Goal: Transaction & Acquisition: Purchase product/service

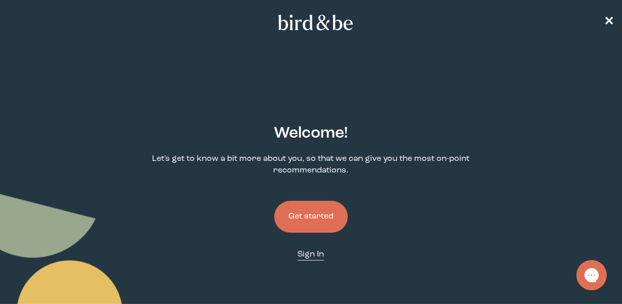
click at [315, 255] on span "Sign In" at bounding box center [310, 255] width 26 height 8
click at [310, 225] on button "Get started" at bounding box center [310, 217] width 73 height 32
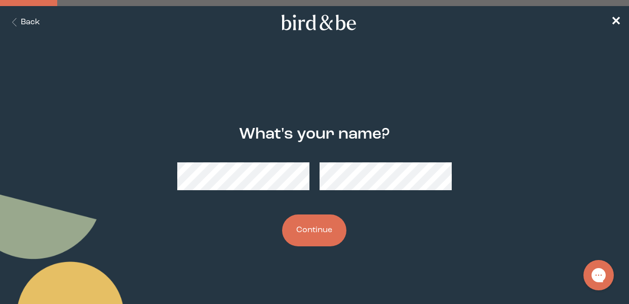
click at [316, 225] on button "Continue" at bounding box center [314, 231] width 64 height 32
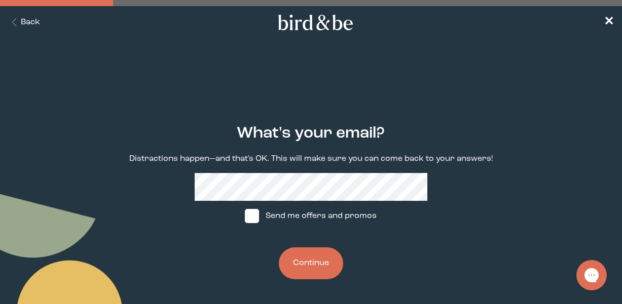
click at [253, 215] on span at bounding box center [252, 216] width 14 height 14
click at [245, 216] on input "Send me offers and promos" at bounding box center [244, 216] width 1 height 1
checkbox input "true"
click at [319, 268] on button "Continue" at bounding box center [311, 264] width 64 height 32
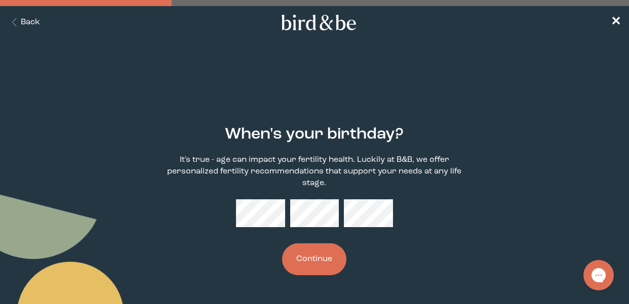
click at [320, 261] on button "Continue" at bounding box center [314, 260] width 64 height 32
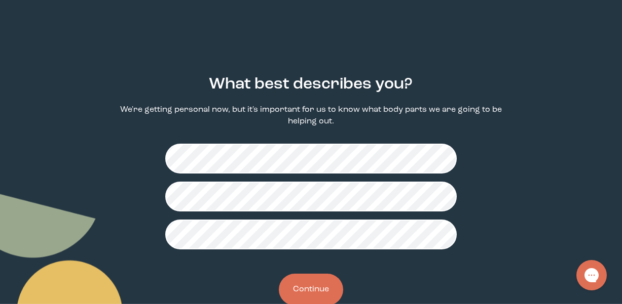
scroll to position [65, 0]
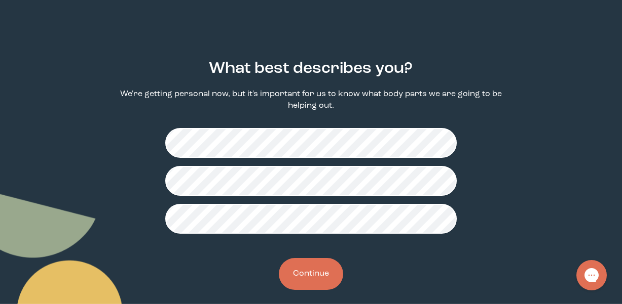
click at [310, 274] on button "Continue" at bounding box center [311, 274] width 64 height 32
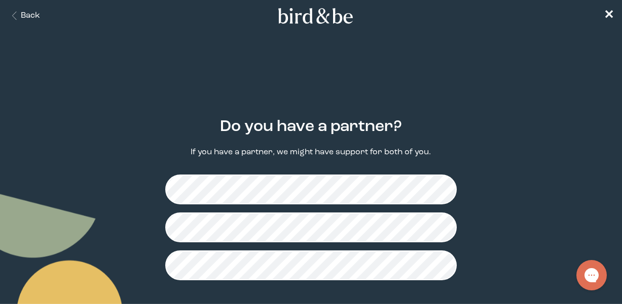
scroll to position [39, 0]
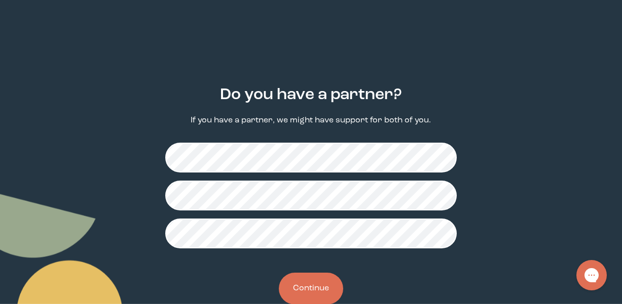
click at [326, 291] on button "Continue" at bounding box center [311, 289] width 64 height 32
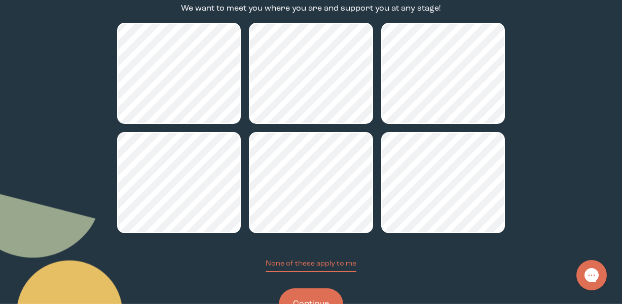
scroll to position [192, 0]
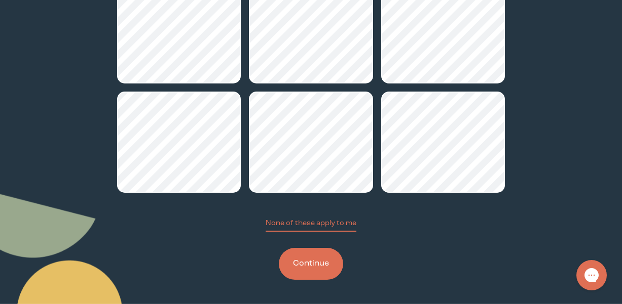
click at [313, 263] on button "Continue" at bounding box center [311, 264] width 64 height 32
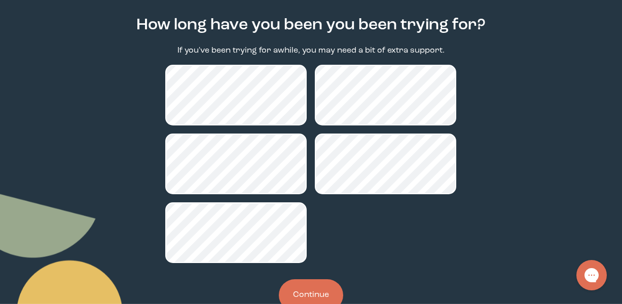
scroll to position [140, 0]
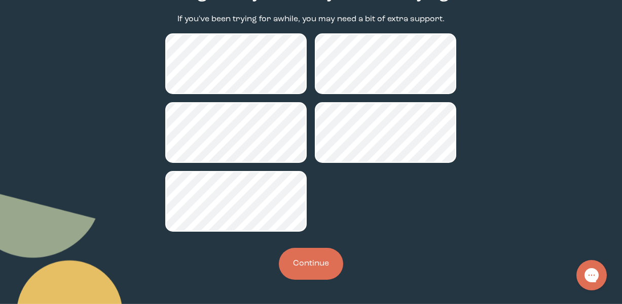
click at [313, 265] on button "Continue" at bounding box center [311, 264] width 64 height 32
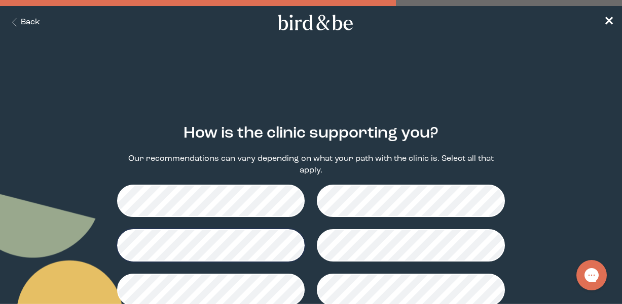
click at [575, 201] on main "How is the clinic supporting you? Our recommendations can vary depending on wha…" at bounding box center [311, 282] width 622 height 362
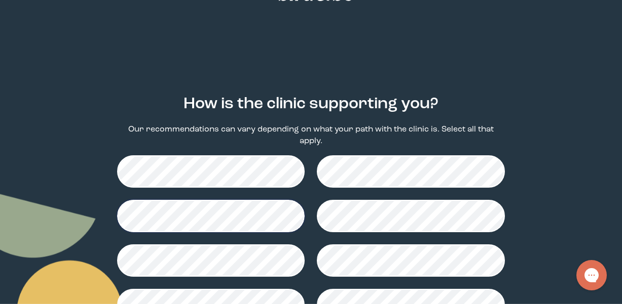
scroll to position [147, 0]
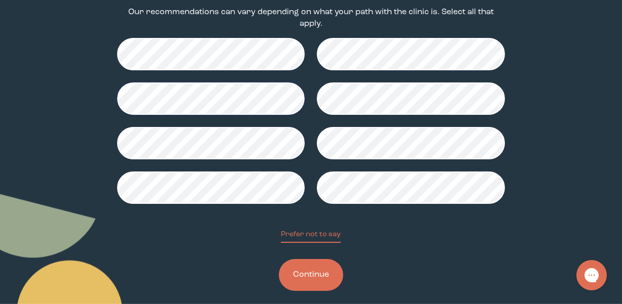
click at [302, 273] on button "Continue" at bounding box center [311, 275] width 64 height 32
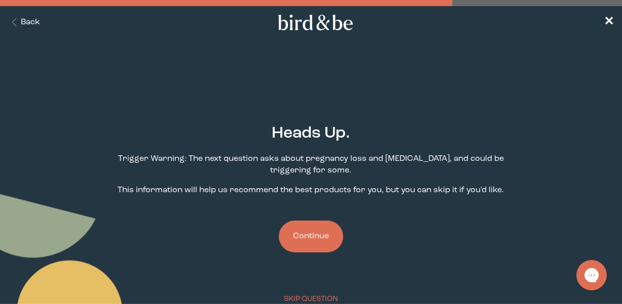
click at [320, 239] on button "Continue" at bounding box center [311, 237] width 64 height 32
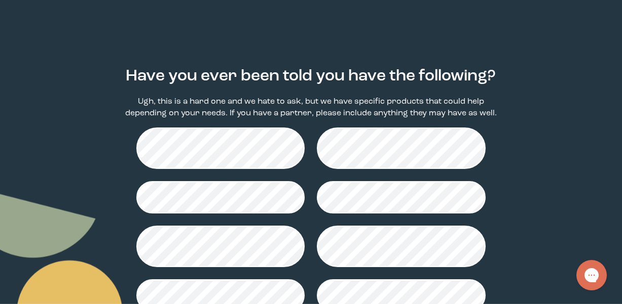
scroll to position [58, 0]
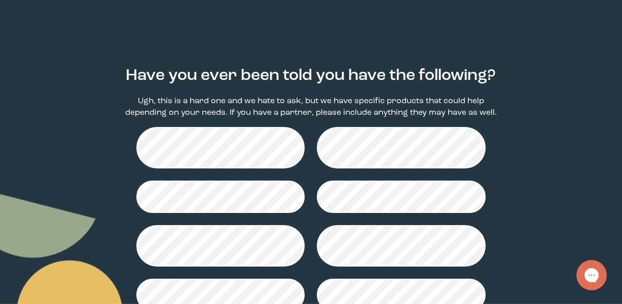
click at [135, 147] on div "Have you ever been told you have the following? Ugh, this is a hard one and we …" at bounding box center [311, 236] width 388 height 370
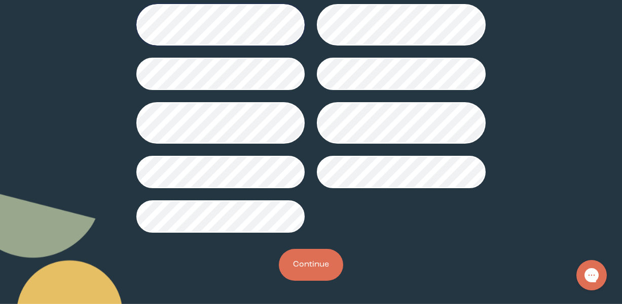
scroll to position [182, 0]
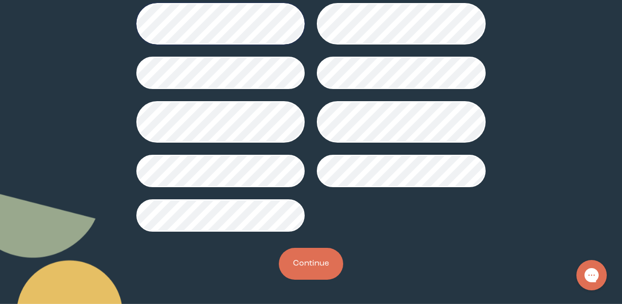
click at [301, 265] on button "Continue" at bounding box center [311, 264] width 64 height 32
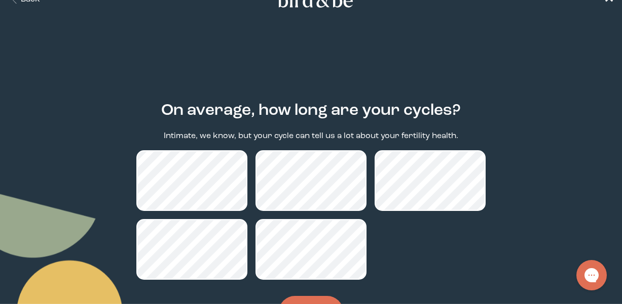
scroll to position [71, 0]
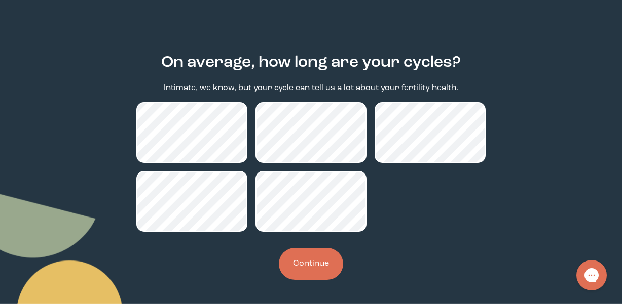
click at [322, 263] on button "Continue" at bounding box center [311, 264] width 64 height 32
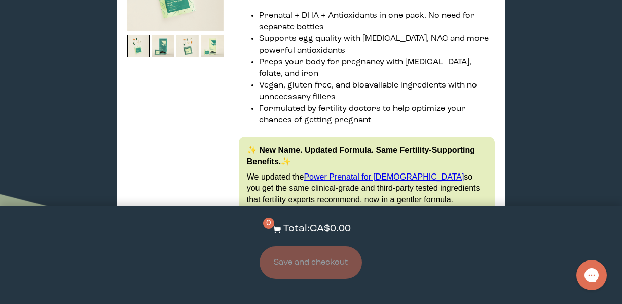
scroll to position [1847, 0]
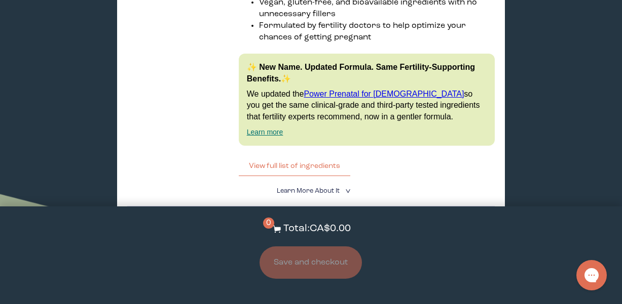
click at [330, 263] on label "With [MEDICAL_DATA] Boost" at bounding box center [267, 273] width 132 height 21
click at [0, 0] on input "With [MEDICAL_DATA] Boost" at bounding box center [0, 0] width 0 height 0
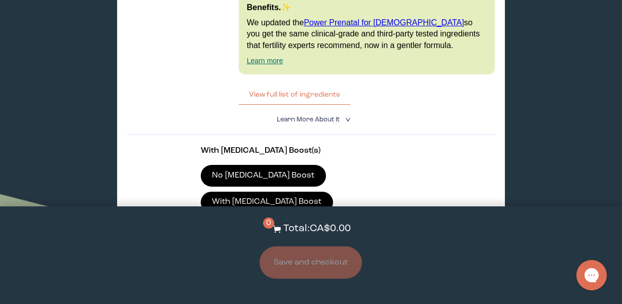
scroll to position [1936, 0]
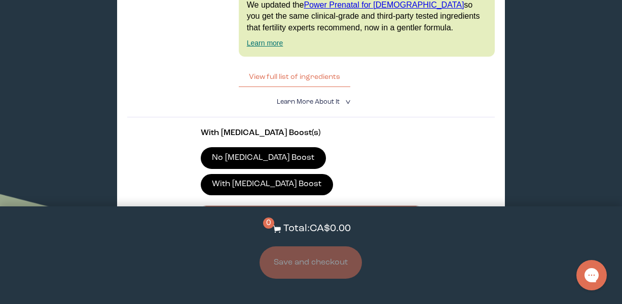
click at [278, 234] on div at bounding box center [320, 248] width 219 height 28
click at [211, 242] on input "CA$82.80 Subscribe + Free Shipping" at bounding box center [211, 242] width 1 height 1
radio input "true"
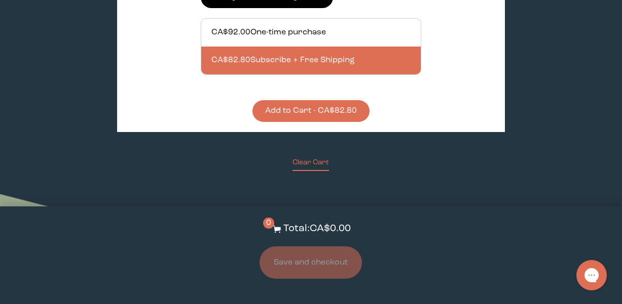
scroll to position [2031, 0]
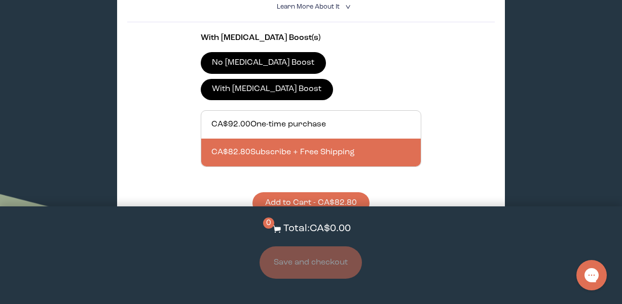
click at [324, 193] on button "Add to Cart - CA$82.80" at bounding box center [310, 204] width 117 height 22
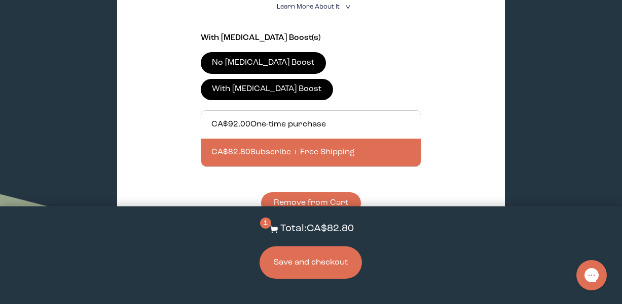
click at [311, 264] on button "Save and checkout" at bounding box center [310, 263] width 102 height 32
